Goal: Communication & Community: Answer question/provide support

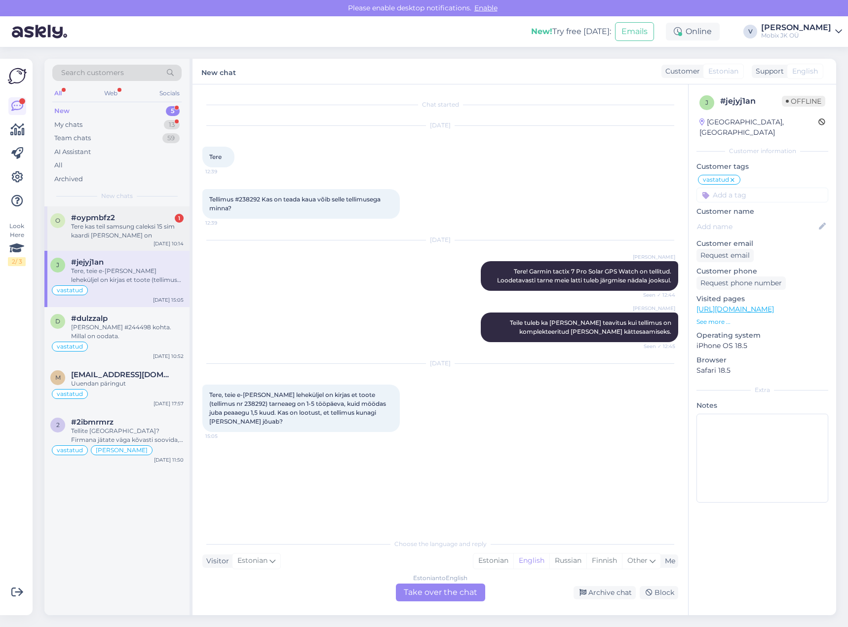
click at [161, 234] on div "Tere kas teil samsung caleksi 15 sim kaardi [PERSON_NAME] on" at bounding box center [127, 231] width 113 height 18
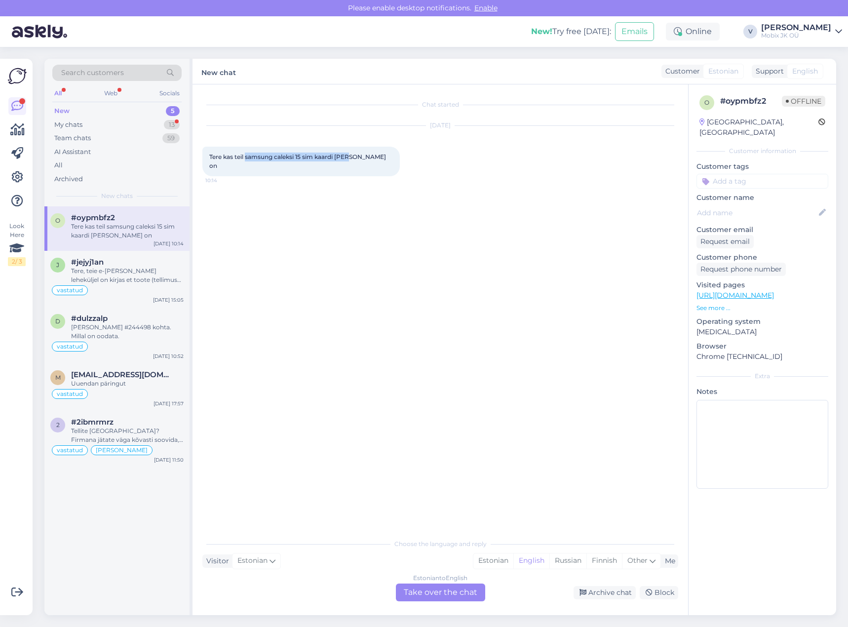
drag, startPoint x: 247, startPoint y: 157, endPoint x: 352, endPoint y: 158, distance: 105.1
click at [352, 158] on span "Tere kas teil samsung caleksi 15 sim kaardi [PERSON_NAME] on" at bounding box center [298, 161] width 178 height 16
copy span "samsung caleksi 15 sim kaardi pesa"
click at [498, 562] on div "Estonian" at bounding box center [493, 560] width 40 height 15
click at [458, 587] on div "Estonian to Estonian Take over the chat" at bounding box center [440, 592] width 89 height 18
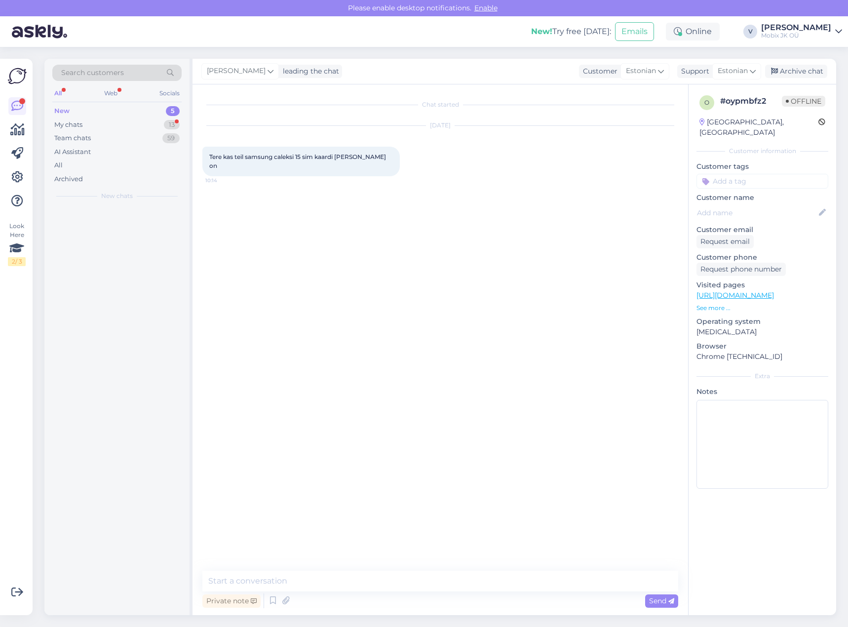
click at [458, 583] on textarea at bounding box center [440, 580] width 476 height 21
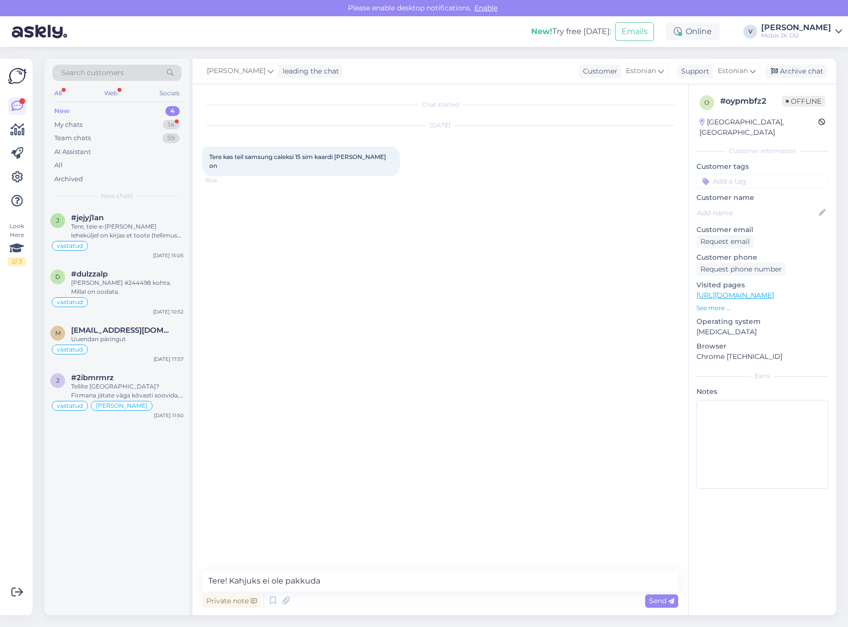
type textarea "Tere! Kahjuks ei ole pakkuda!"
click at [772, 174] on input at bounding box center [762, 181] width 132 height 15
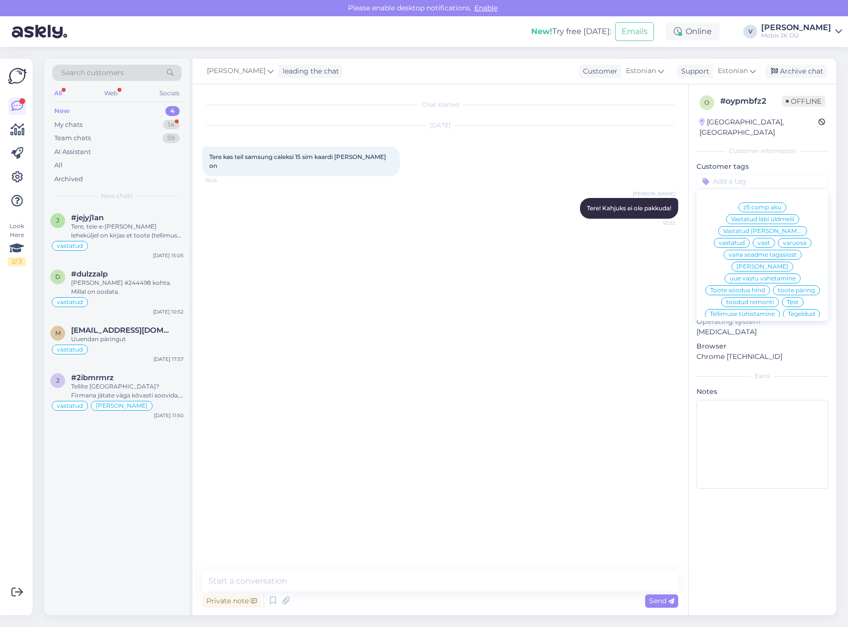
click at [745, 240] on span "vastatud" at bounding box center [732, 243] width 26 height 6
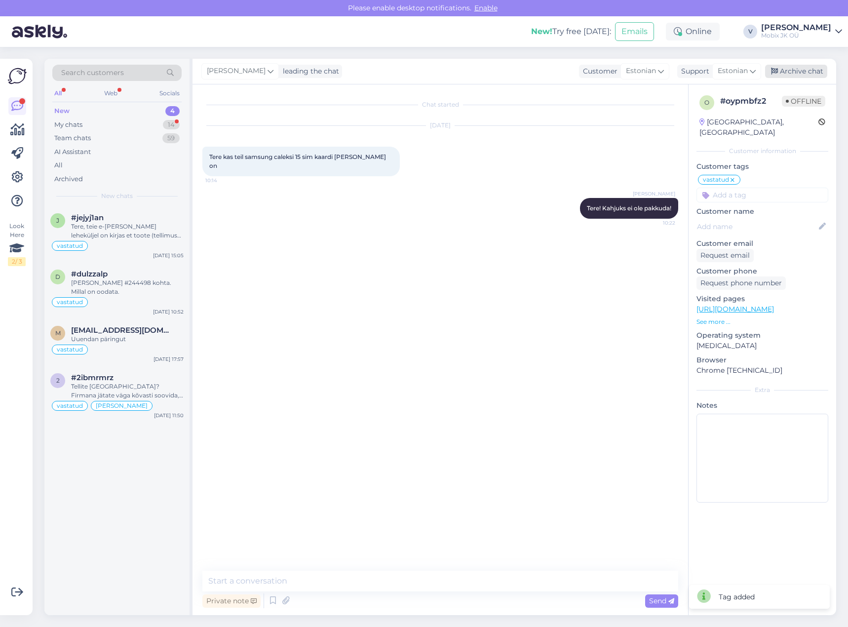
click at [811, 74] on div "Archive chat" at bounding box center [796, 71] width 62 height 13
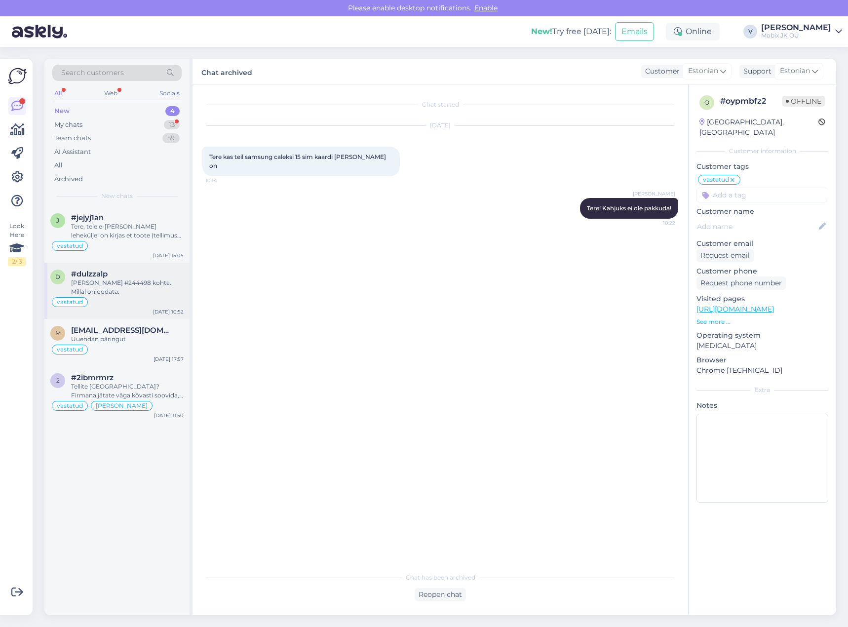
click at [120, 276] on div "#dulzzalp" at bounding box center [127, 273] width 113 height 9
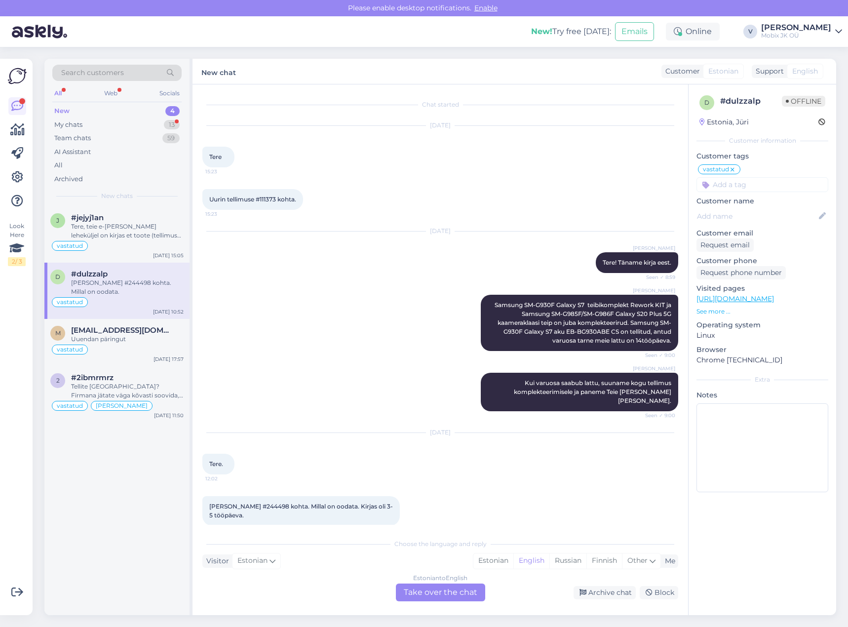
scroll to position [295, 0]
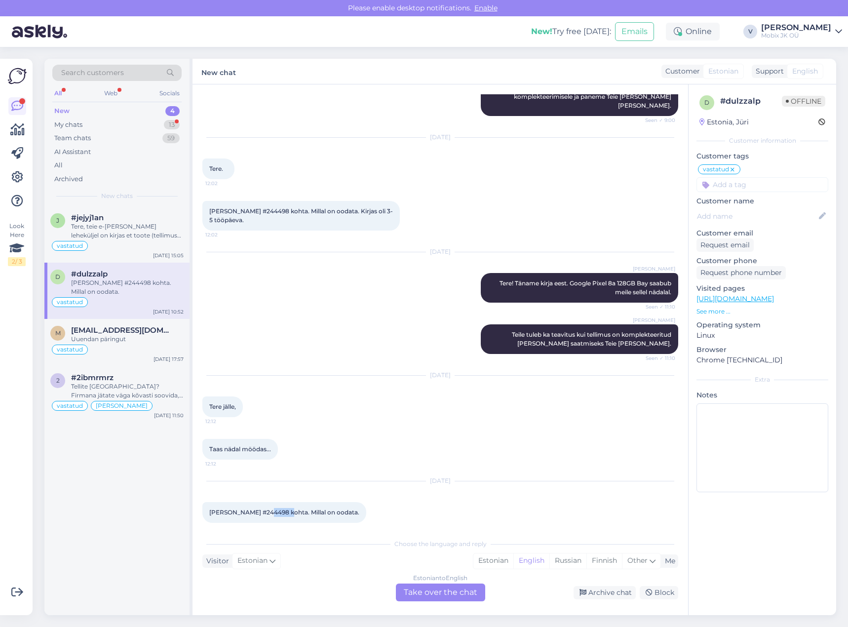
drag, startPoint x: 262, startPoint y: 503, endPoint x: 285, endPoint y: 504, distance: 23.7
click at [285, 508] on span "[PERSON_NAME] #244498 kohta. Millal on oodata." at bounding box center [284, 511] width 150 height 7
copy span "244498"
click at [153, 334] on div "[EMAIL_ADDRESS][DOMAIN_NAME]" at bounding box center [127, 330] width 113 height 9
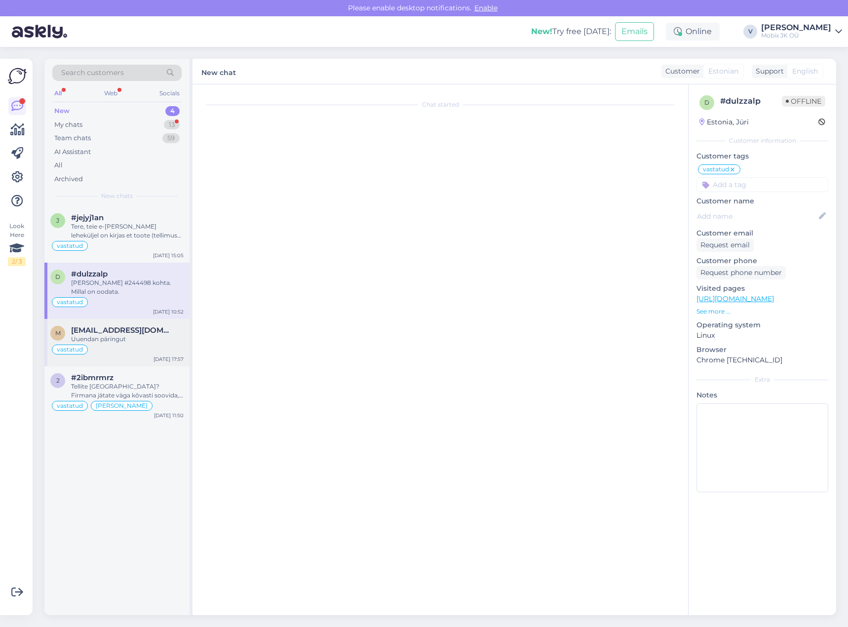
scroll to position [0, 0]
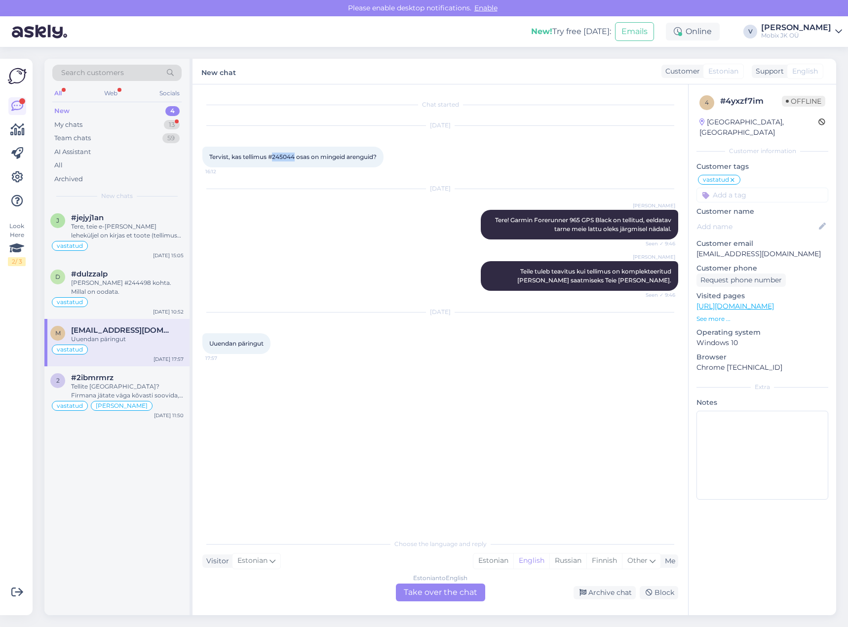
drag, startPoint x: 274, startPoint y: 157, endPoint x: 295, endPoint y: 158, distance: 21.2
click at [295, 158] on span "Tervist, kas tellimus #245044 osas on mingeid arenguid?" at bounding box center [292, 156] width 167 height 7
copy span "245044"
click at [130, 296] on div "[PERSON_NAME] #244498 kohta. Millal on oodata." at bounding box center [127, 287] width 113 height 18
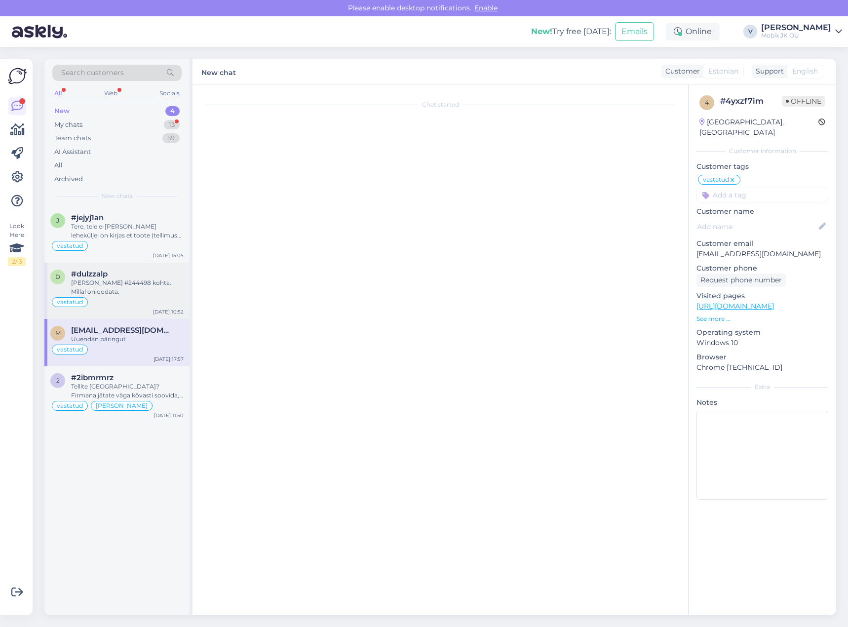
scroll to position [295, 0]
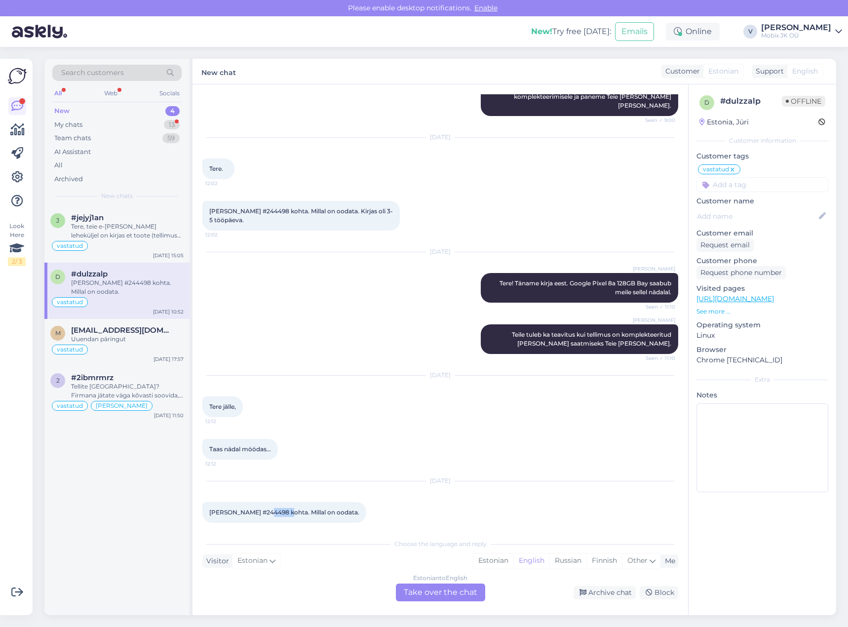
drag, startPoint x: 262, startPoint y: 503, endPoint x: 283, endPoint y: 502, distance: 20.8
click at [283, 508] on span "[PERSON_NAME] #244498 kohta. Millal on oodata." at bounding box center [284, 511] width 150 height 7
copy span "244498"
click at [538, 529] on div "Chat started [DATE] Tere 15:23 Uurin tellimuse #111373 kohta. 15:23 [DATE] [PER…" at bounding box center [439, 349] width 495 height 531
click at [497, 505] on div "[DATE] [PERSON_NAME] #244498 kohta. Millal on oodata. 10:52" at bounding box center [440, 501] width 476 height 63
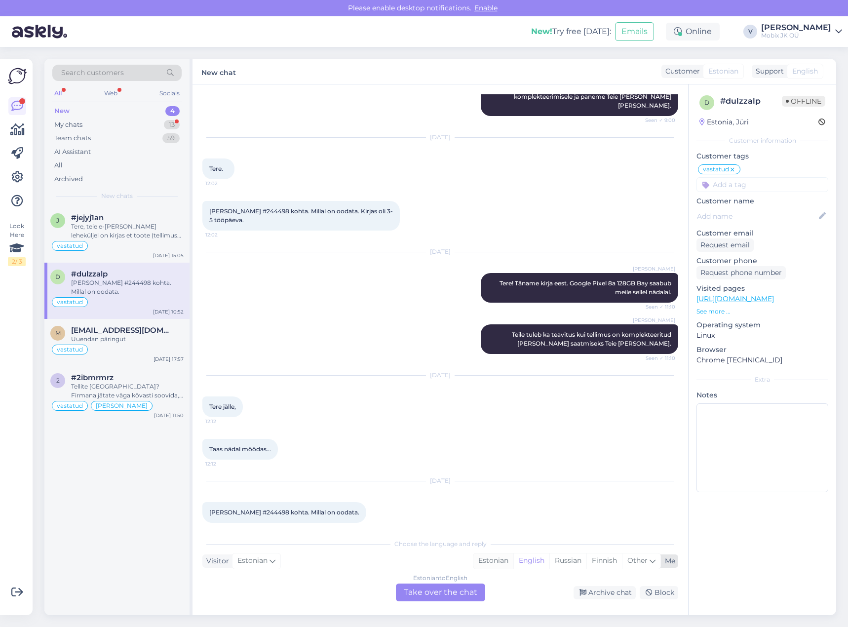
click at [483, 562] on div "Estonian" at bounding box center [493, 560] width 40 height 15
click at [459, 588] on div "Estonian to Estonian Take over the chat" at bounding box center [440, 592] width 89 height 18
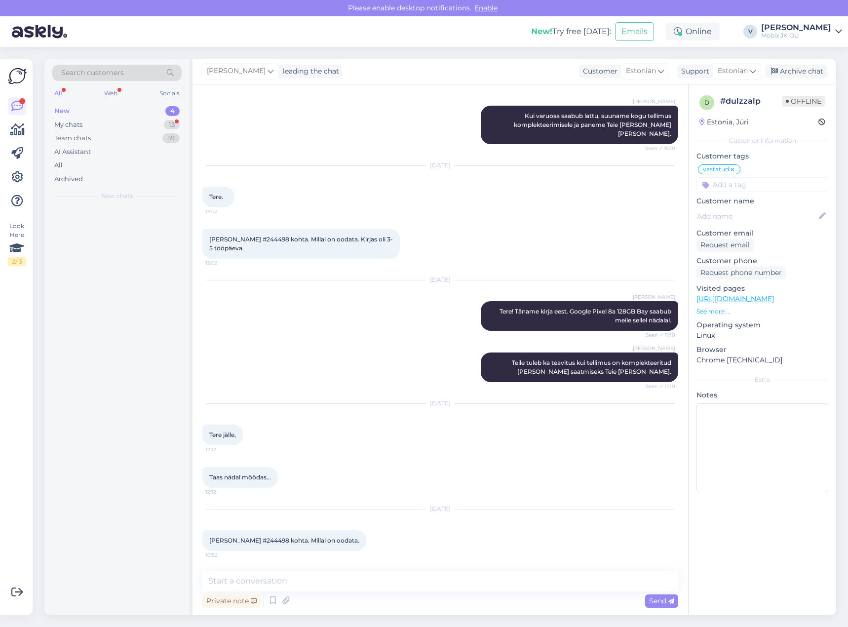
scroll to position [258, 0]
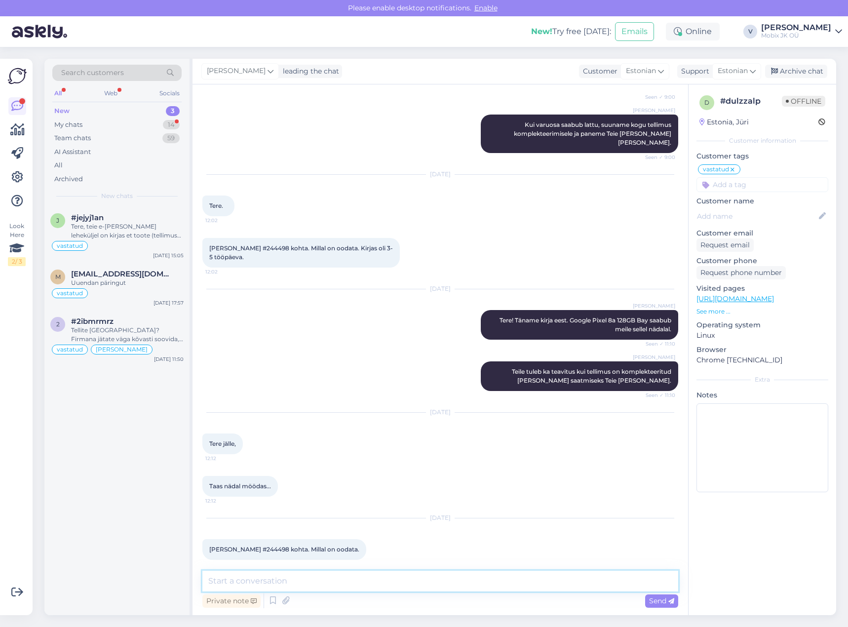
click at [465, 581] on textarea at bounding box center [440, 580] width 476 height 21
click at [399, 576] on textarea "Tere! Täname kirja eest." at bounding box center [440, 580] width 476 height 21
click at [303, 579] on textarea "Tere! Täname kirja eest. Saabumas meile homme" at bounding box center [440, 580] width 476 height 21
paste textarea "Google Pixel 8a [GEOGRAPHIC_DATA]"
click at [512, 580] on textarea "Tere! Täname kirja eest. Google Pixel 8a 128GB Bay - Saabumas meile homme" at bounding box center [440, 580] width 476 height 21
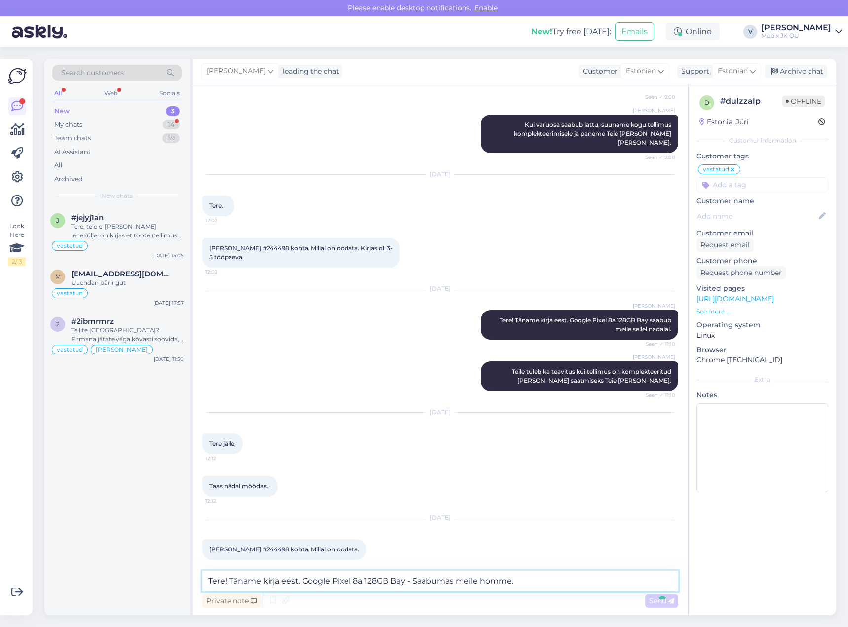
type textarea "Tere! Täname kirja eest. Google Pixel 8a 128GB Bay - Saabumas meile homme."
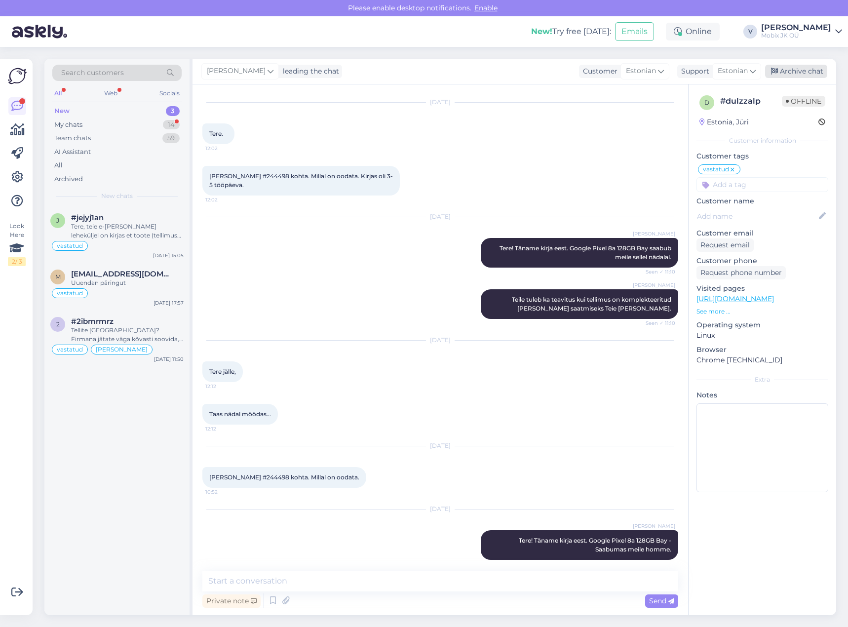
click at [789, 72] on div "Archive chat" at bounding box center [796, 71] width 62 height 13
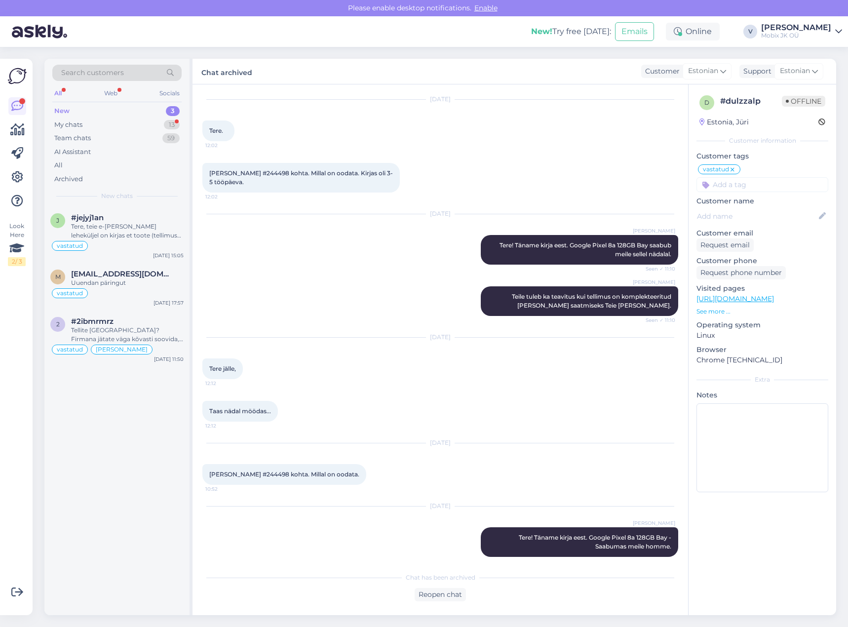
scroll to position [334, 0]
click at [145, 238] on div "Tere, teie e-[PERSON_NAME] leheküljel on kirjas et toote (tellimus nr 238292) t…" at bounding box center [127, 231] width 113 height 18
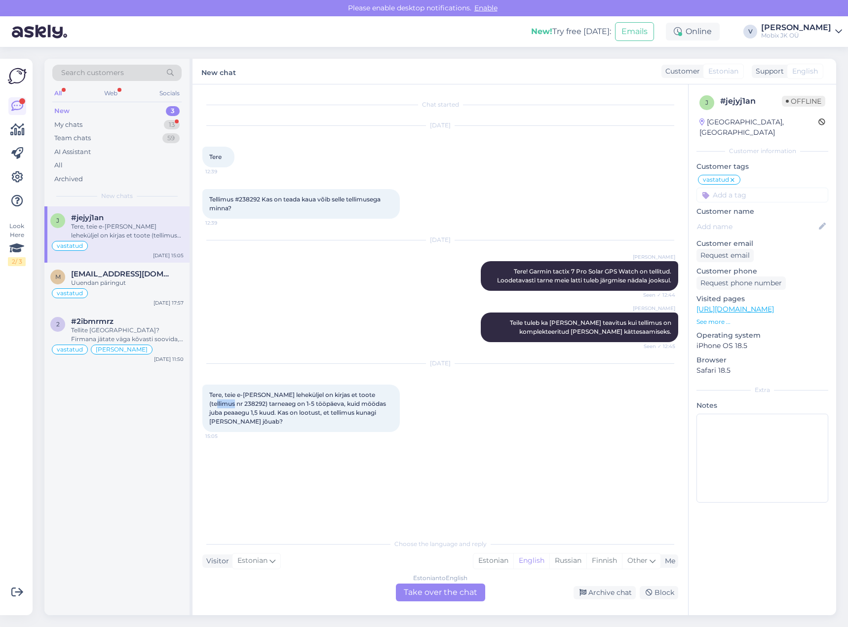
drag, startPoint x: 210, startPoint y: 402, endPoint x: 229, endPoint y: 401, distance: 18.8
click at [229, 401] on span "Tere, teie e-[PERSON_NAME] leheküljel on kirjas et toote (tellimus nr 238292) t…" at bounding box center [298, 408] width 178 height 34
copy span "238292"
click at [128, 284] on div "Uuendan päringut" at bounding box center [127, 282] width 113 height 9
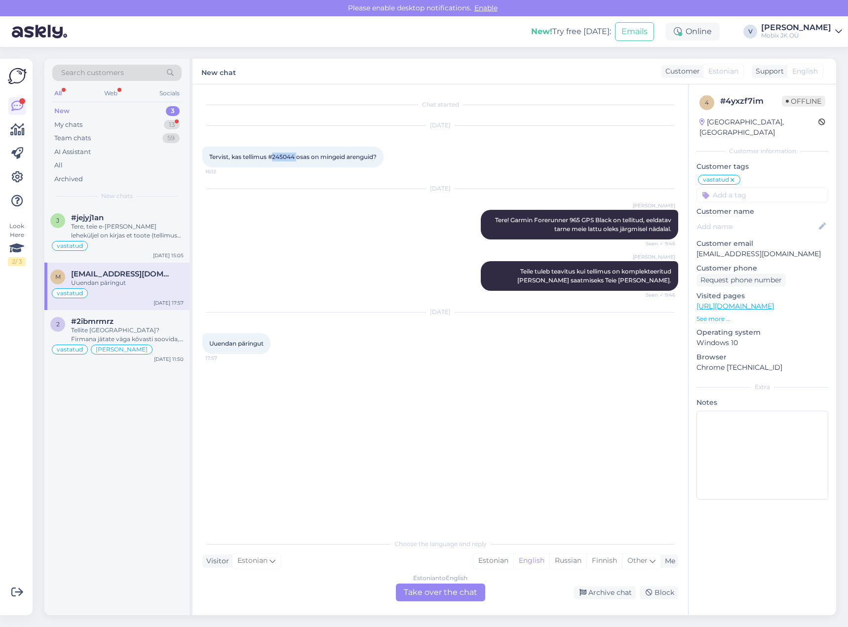
drag, startPoint x: 275, startPoint y: 157, endPoint x: 297, endPoint y: 156, distance: 22.2
click at [297, 156] on span "Tervist, kas tellimus #245044 osas on mingeid arenguid?" at bounding box center [292, 156] width 167 height 7
copy span "245044"
click at [130, 325] on div "#2ibmrmrz" at bounding box center [127, 321] width 113 height 9
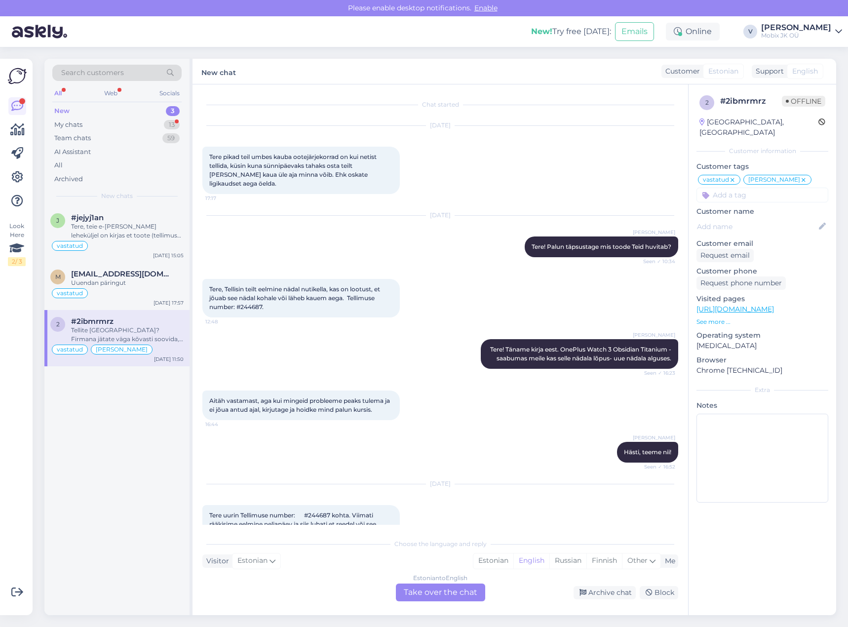
scroll to position [360, 0]
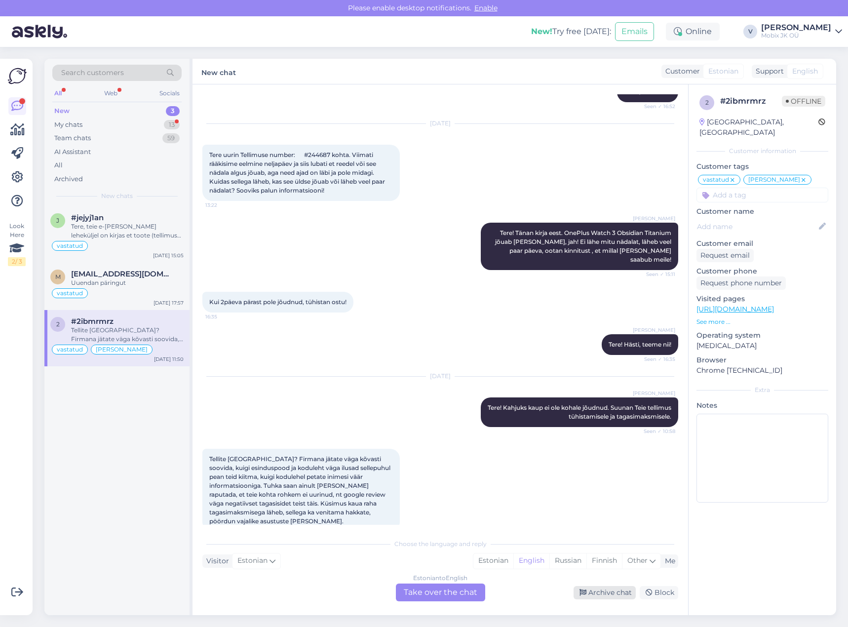
click at [606, 593] on div "Archive chat" at bounding box center [604, 592] width 62 height 13
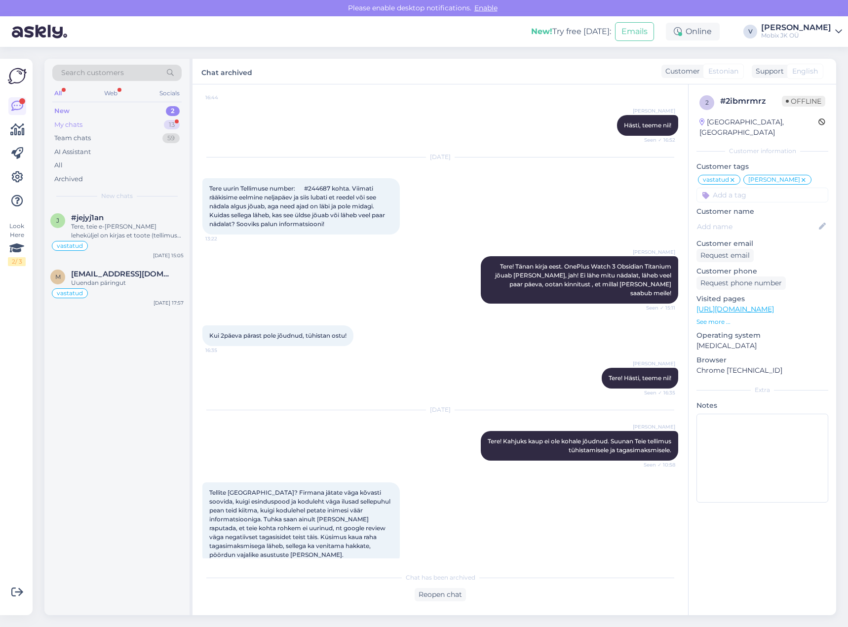
click at [170, 130] on div "My chats 13" at bounding box center [116, 125] width 129 height 14
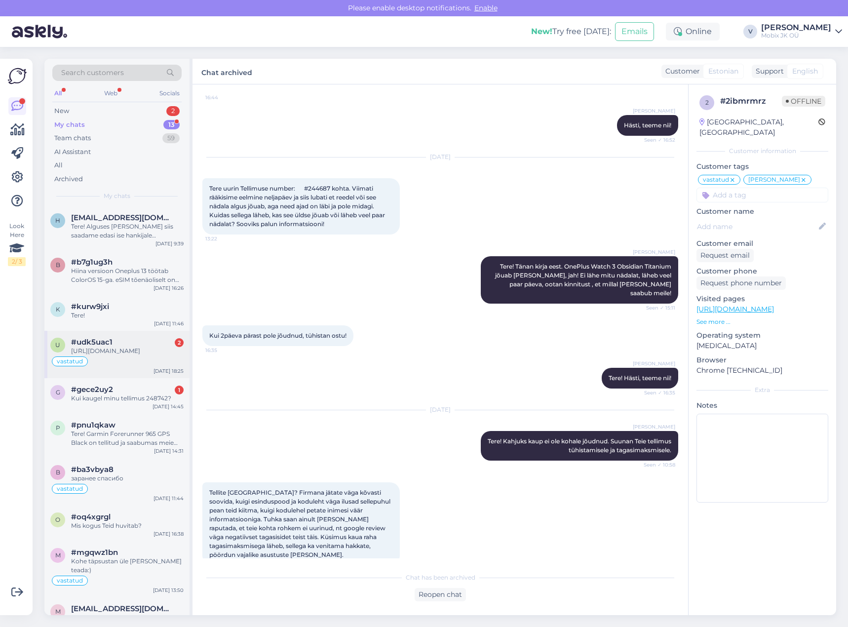
click at [167, 355] on div "[URL][DOMAIN_NAME]" at bounding box center [127, 350] width 113 height 9
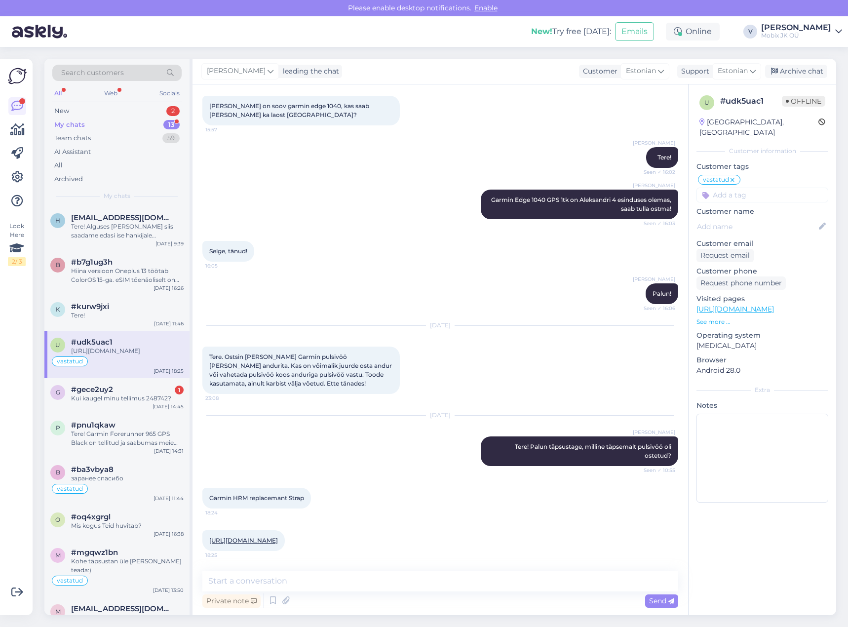
drag, startPoint x: 150, startPoint y: 118, endPoint x: 188, endPoint y: 20, distance: 105.0
click at [150, 117] on div "New 2 My chats 13 Team chats 59 AI Assistant All Archived" at bounding box center [116, 144] width 129 height 81
click at [166, 109] on div "New 2" at bounding box center [116, 111] width 129 height 14
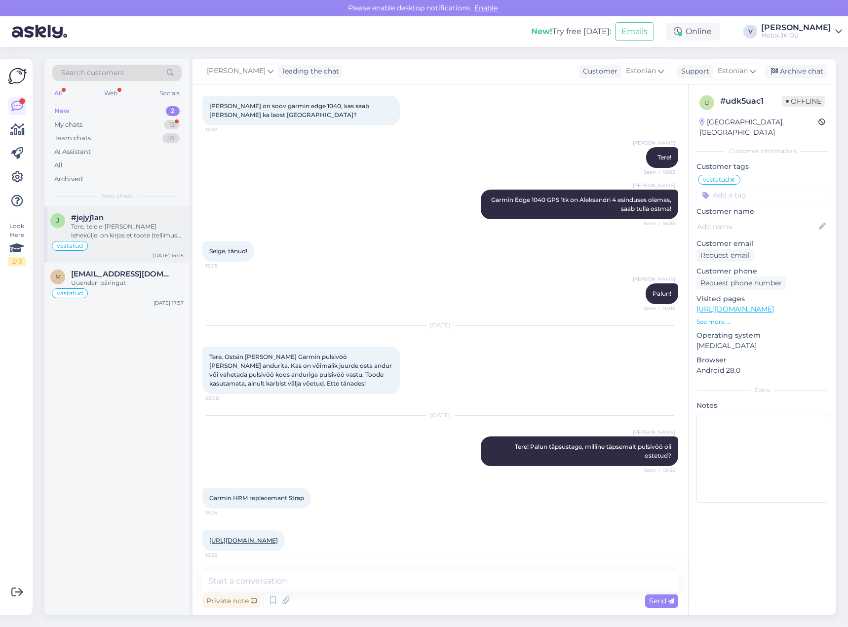
click at [108, 226] on div "Tere, teie e-[PERSON_NAME] leheküljel on kirjas et toote (tellimus nr 238292) t…" at bounding box center [127, 231] width 113 height 18
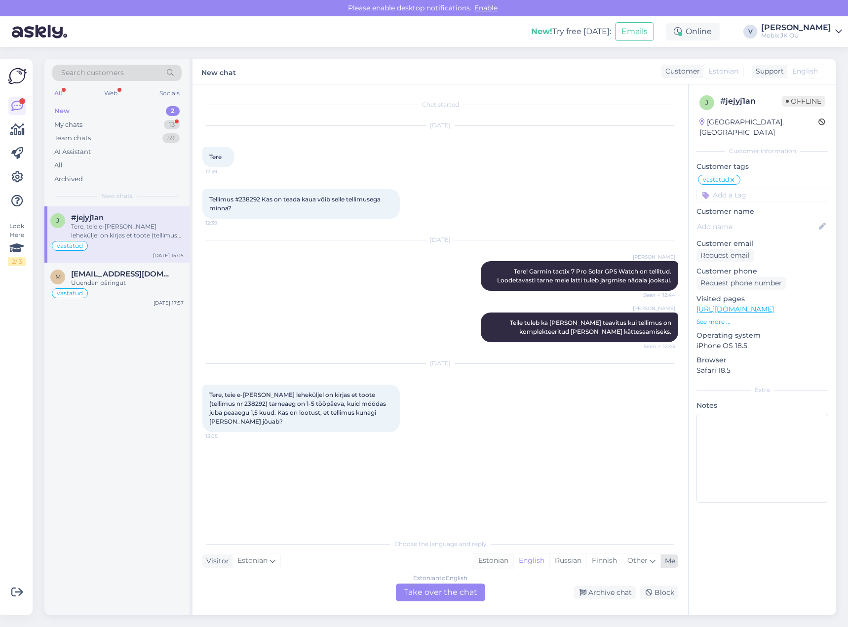
click at [483, 558] on div "Estonian" at bounding box center [493, 560] width 40 height 15
click at [444, 588] on div "Estonian to Estonian Take over the chat" at bounding box center [440, 592] width 89 height 18
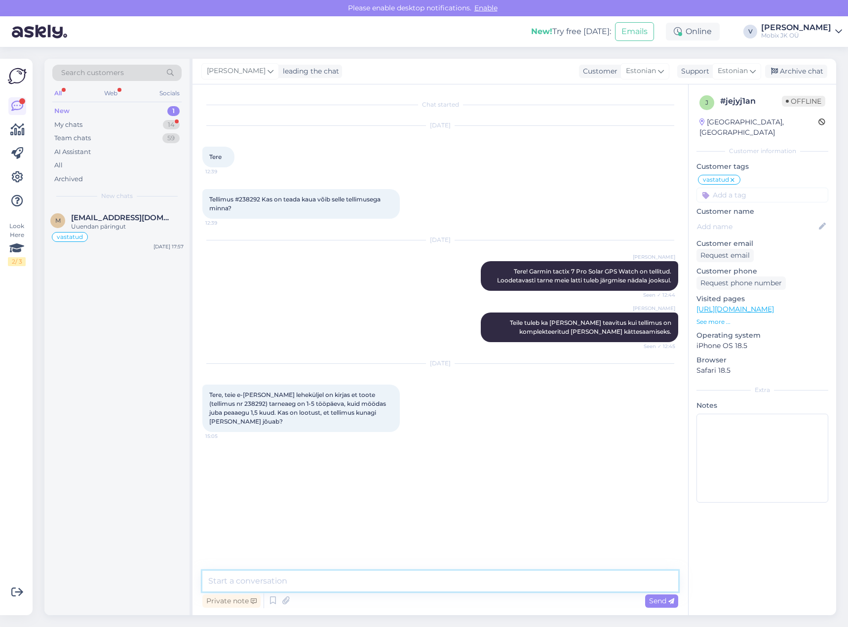
click at [443, 576] on textarea at bounding box center [440, 580] width 476 height 21
type textarea "Tere!"
type textarea "T"
drag, startPoint x: 404, startPoint y: 573, endPoint x: 413, endPoint y: 602, distance: 29.8
click at [408, 590] on textarea at bounding box center [440, 580] width 476 height 21
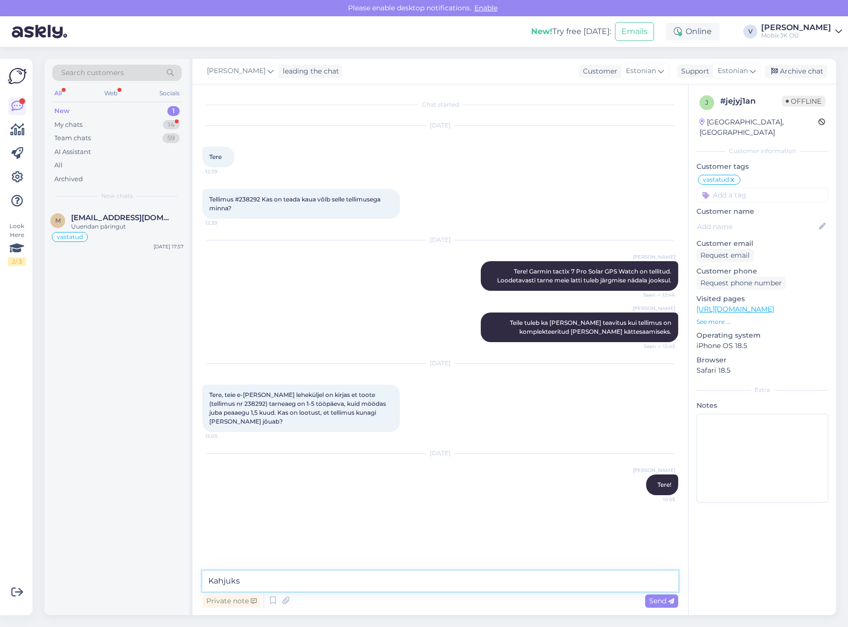
paste textarea "Garmin tactix 7 Pro Solar GPS Watch"
click at [542, 581] on textarea "Kahjuks Garmin tactix 7 Pro Solar GPS Watch täpne tarne kuupäev on veel teadmat…" at bounding box center [440, 580] width 476 height 21
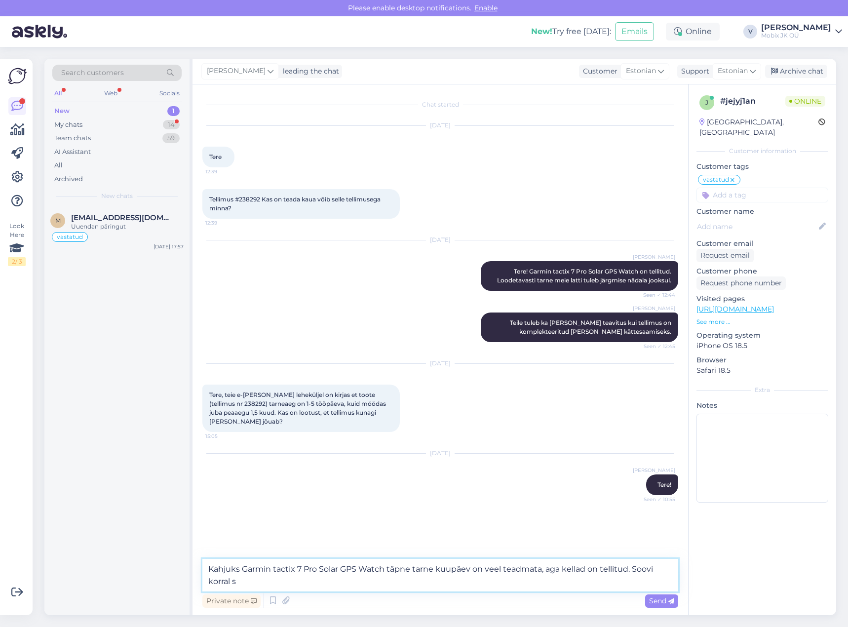
click at [426, 582] on textarea "Kahjuks Garmin tactix 7 Pro Solar GPS Watch täpne tarne kuupäev on veel teadmat…" at bounding box center [440, 575] width 476 height 33
click at [257, 583] on textarea "Kahjuks Garmin tactix 7 Pro Solar GPS Watch täpne tarne kuupäev on veel teadmat…" at bounding box center [440, 575] width 476 height 33
drag, startPoint x: 237, startPoint y: 578, endPoint x: 206, endPoint y: 581, distance: 31.2
click at [206, 581] on textarea "Kahjuks Garmin tactix 7 Pro Solar GPS Watch täpne tarne kuupäev on veel teadmat…" at bounding box center [440, 575] width 476 height 33
click at [246, 581] on textarea "Kahjuks Garmin tactix 7 Pro Solar GPS Watch täpne tarne kuupäev on veel teadmat…" at bounding box center [440, 575] width 476 height 33
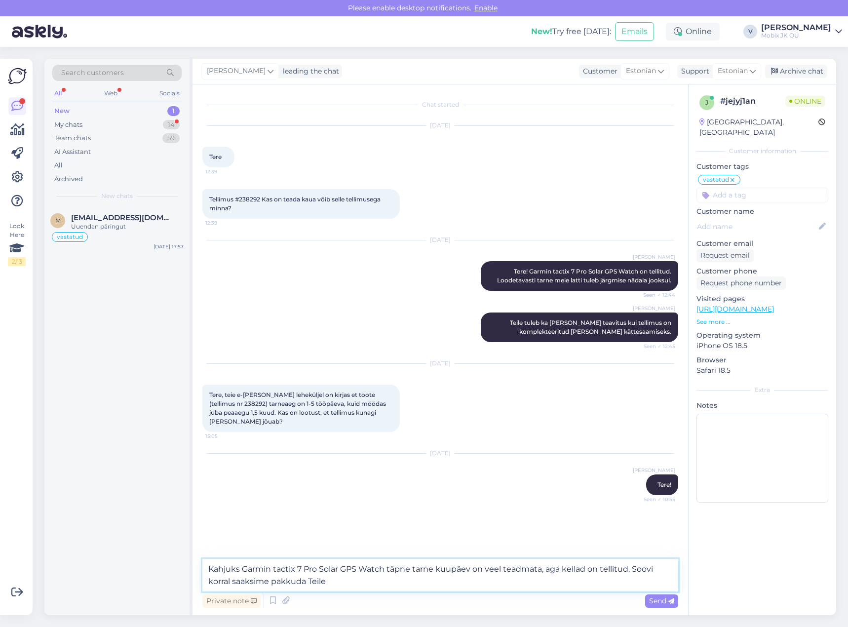
paste textarea "Garmin tactix 7 Amoled GPS Watch"
click at [341, 580] on textarea "Kahjuks Garmin tactix 7 Pro Solar GPS Watch täpne tarne kuupäev on veel teadmat…" at bounding box center [440, 575] width 476 height 33
click at [496, 576] on textarea "Kahjuks Garmin tactix 7 Pro Solar GPS Watch täpne tarne kuupäev on veel teadmat…" at bounding box center [440, 575] width 476 height 33
paste textarea "[URL][DOMAIN_NAME]"
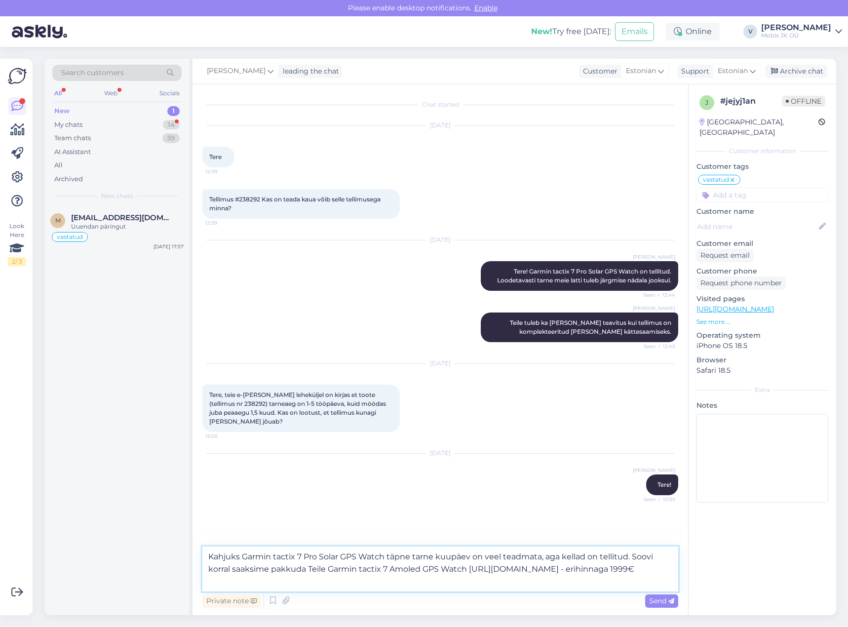
click at [314, 581] on textarea "Kahjuks Garmin tactix 7 Pro Solar GPS Watch täpne tarne kuupäev on veel teadmat…" at bounding box center [440, 568] width 476 height 45
click at [337, 576] on textarea "Kahjuks Garmin tactix 7 Pro Solar GPS Watch täpne tarne kuupäev on veel teadmat…" at bounding box center [440, 568] width 476 height 45
type textarea "Kahjuks Garmin tactix 7 Pro Solar GPS Watch täpne tarne kuupäev on veel teadmat…"
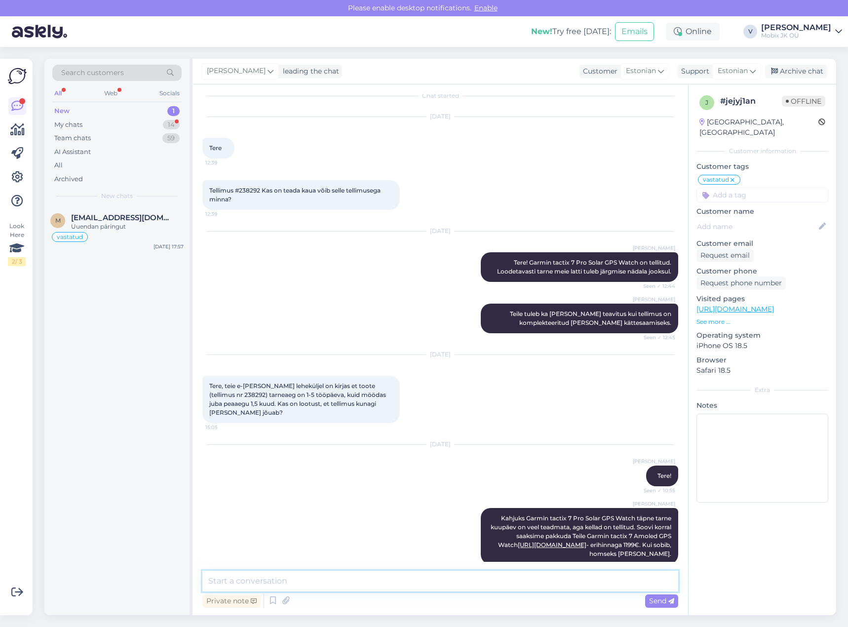
scroll to position [22, 0]
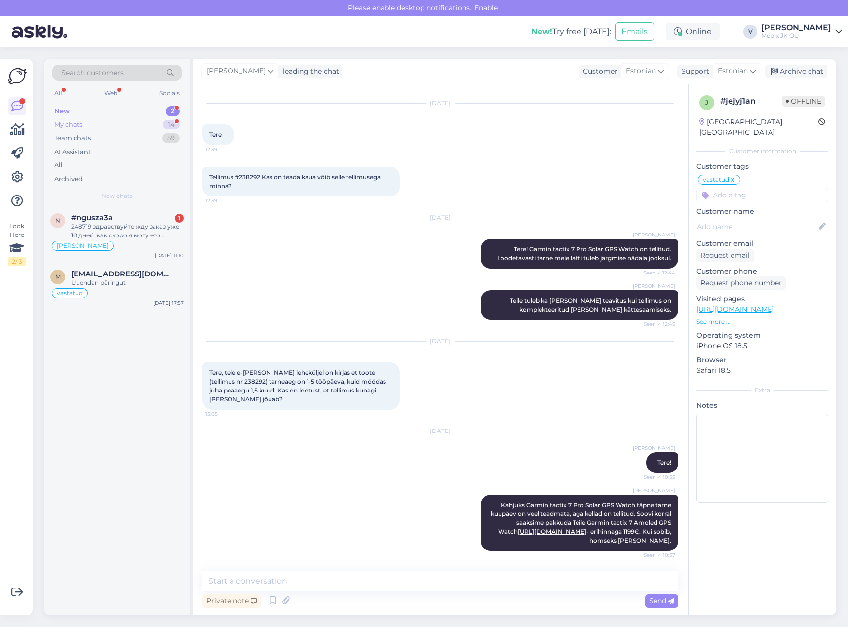
click at [165, 121] on div "14" at bounding box center [171, 125] width 17 height 10
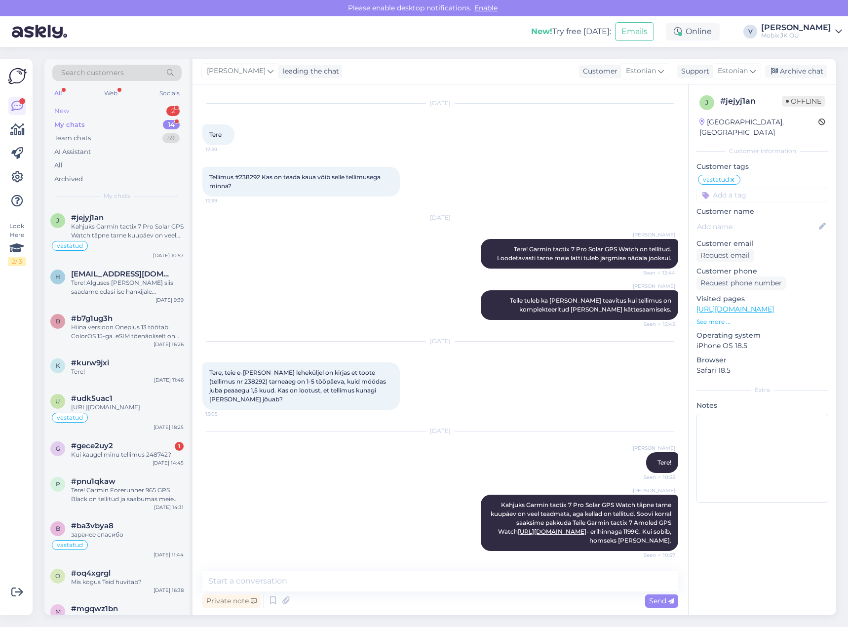
click at [156, 107] on div "New 2" at bounding box center [116, 111] width 129 height 14
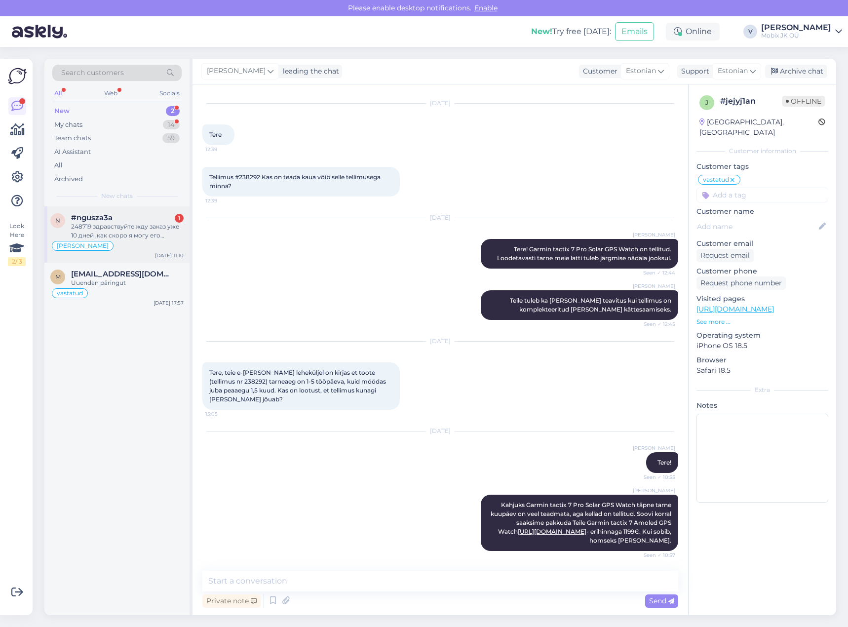
click at [146, 233] on div "248719 здравствуйте жду заказ уже 10 дней ,как скоро я могу его получить?" at bounding box center [127, 231] width 113 height 18
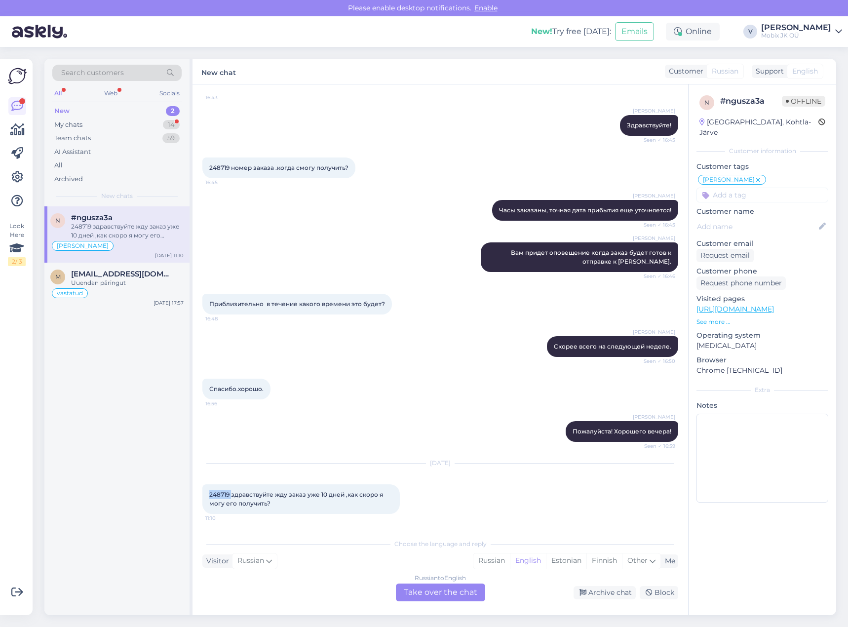
drag, startPoint x: 231, startPoint y: 494, endPoint x: 205, endPoint y: 494, distance: 25.7
click at [205, 494] on div "248719 здравствуйте жду заказ уже 10 дней ,как скоро я могу его получить? 11:10" at bounding box center [300, 499] width 197 height 30
copy span "248719"
click at [492, 564] on div "Russian" at bounding box center [491, 560] width 37 height 15
click at [469, 589] on div "Russian to Russian Take over the chat" at bounding box center [440, 592] width 89 height 18
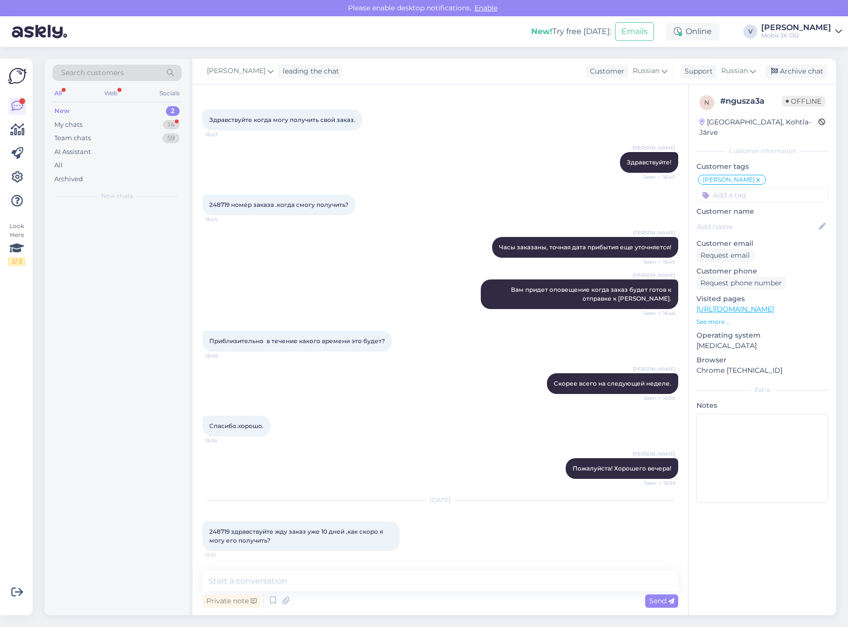
scroll to position [37, 0]
click at [468, 580] on textarea at bounding box center [440, 580] width 476 height 21
click at [467, 580] on textarea at bounding box center [440, 580] width 476 height 21
type textarea "Щ"
type textarea "х"
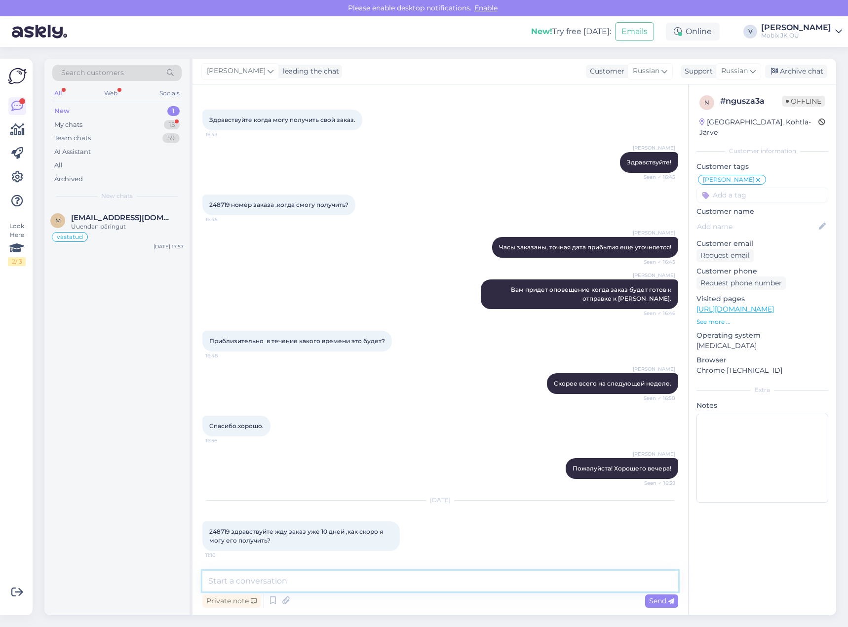
type textarea "Х"
type textarea "Здравствуйте!"
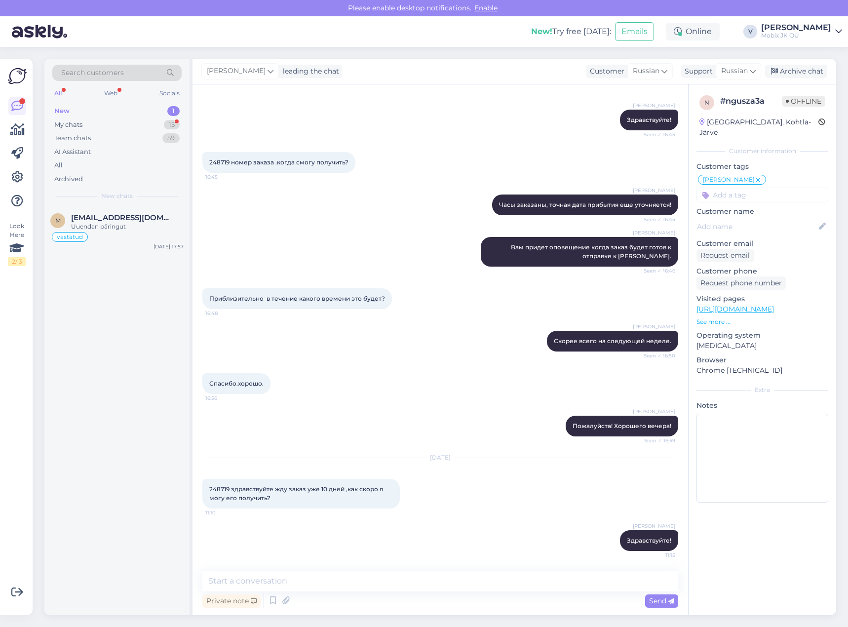
drag, startPoint x: 370, startPoint y: 561, endPoint x: 375, endPoint y: 578, distance: 17.5
click at [370, 562] on div "Chat started [DATE] Здравствуйте когда могу получить свой заказ. 16:43 [PERSON_…" at bounding box center [439, 349] width 495 height 531
click at [375, 578] on textarea at bounding box center [440, 580] width 476 height 21
paste textarea "Huawei Watch 5 46mm Purple Titanium Case with Composite Strap"
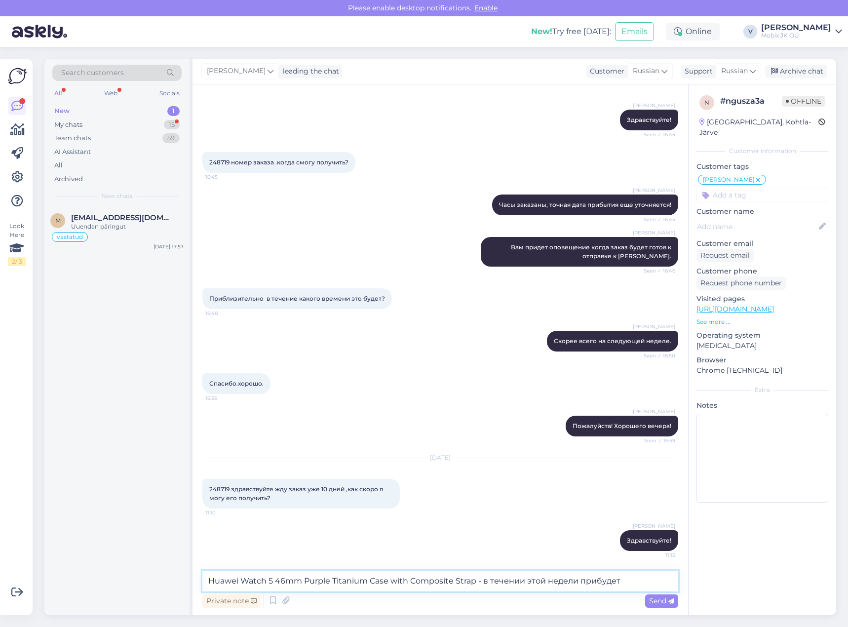
type textarea "Huawei Watch 5 46mm Purple Titanium Case with Composite Strap - в течении этой …"
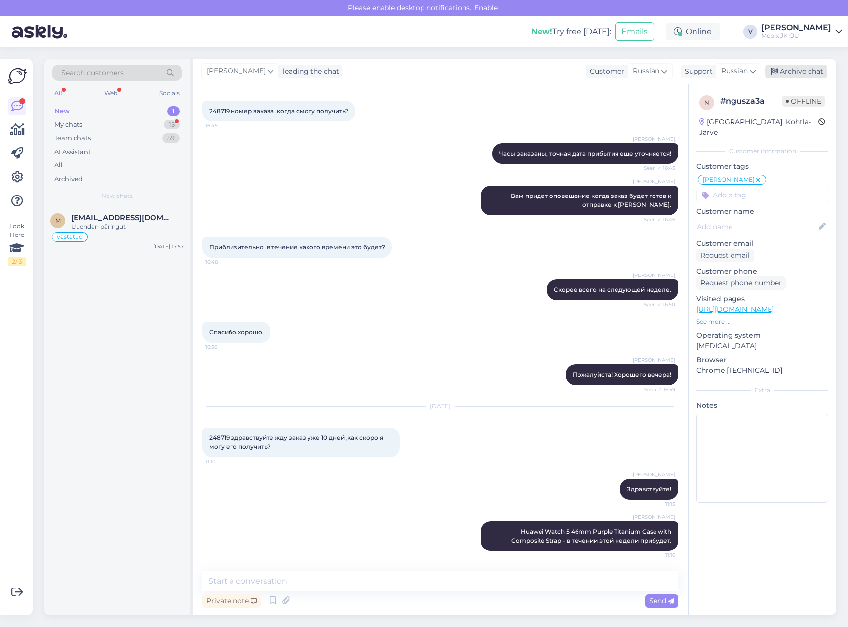
click at [799, 68] on div "Archive chat" at bounding box center [796, 71] width 62 height 13
drag, startPoint x: 139, startPoint y: 122, endPoint x: 144, endPoint y: 140, distance: 18.0
click at [139, 123] on div "My chats 14" at bounding box center [116, 125] width 129 height 14
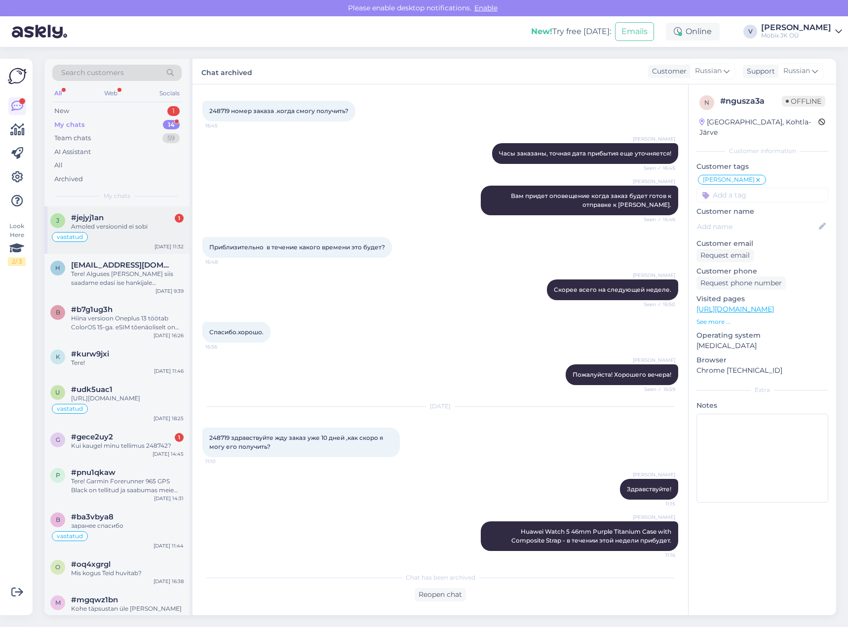
click at [129, 230] on div "Amoled versioonid ei sobi" at bounding box center [127, 226] width 113 height 9
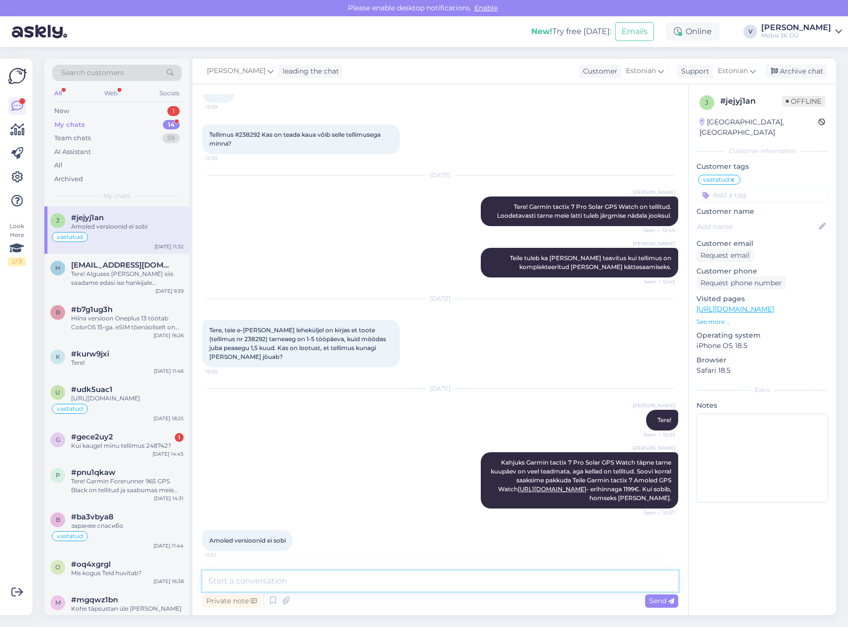
click at [453, 583] on textarea at bounding box center [440, 580] width 476 height 21
type textarea "Kas jääme siis ootama Solar versiooni? Kui Teil tuleb soov tühistada tellimuse,…"
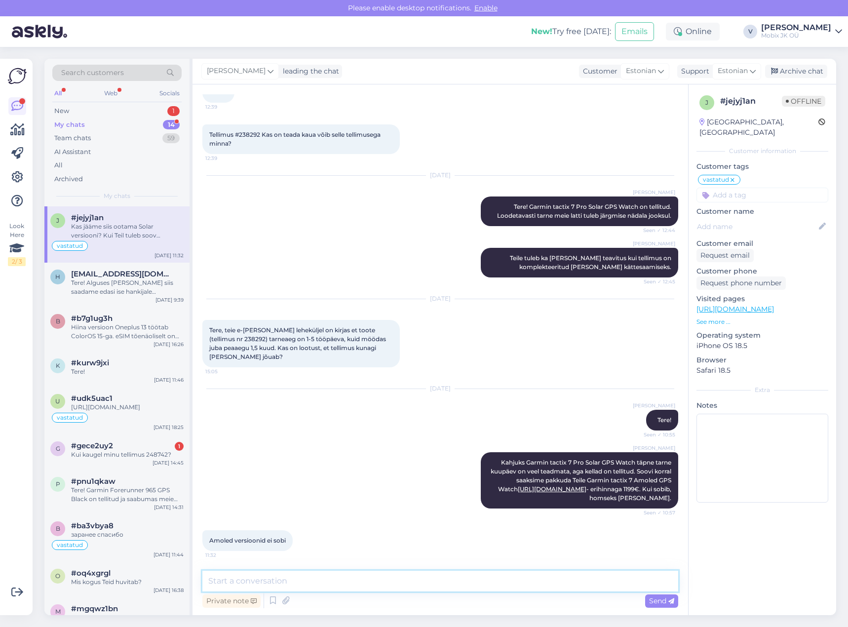
scroll to position [116, 0]
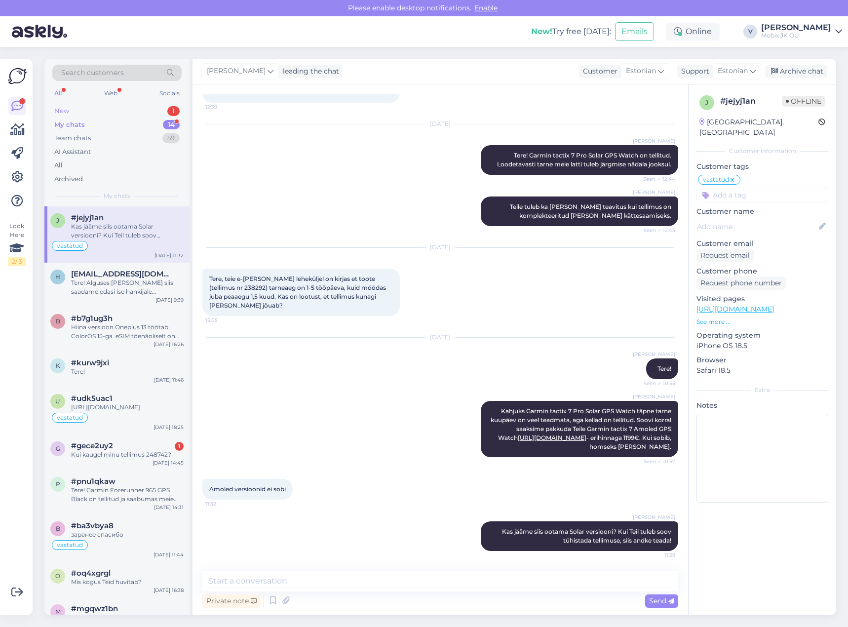
click at [160, 105] on div "New 1" at bounding box center [116, 111] width 129 height 14
